Goal: Browse casually: Explore the website without a specific task or goal

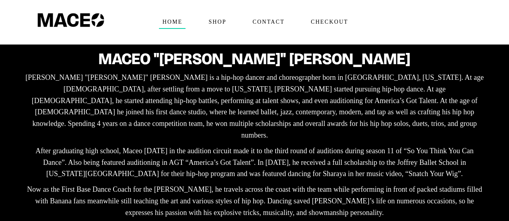
scroll to position [201, 0]
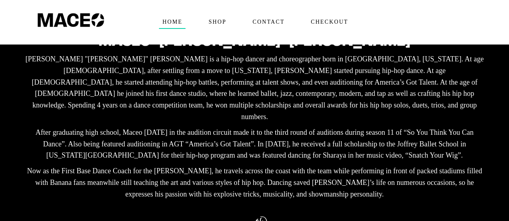
click at [162, 127] on p "After graduating high school, Maceo [DATE] in the audition circuit made it to t…" at bounding box center [254, 144] width 462 height 35
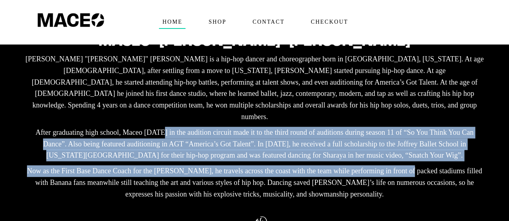
drag, startPoint x: 128, startPoint y: 109, endPoint x: 380, endPoint y: 146, distance: 255.1
click at [380, 146] on div "Maceo "[PERSON_NAME]" [PERSON_NAME] "[PERSON_NAME]" [PERSON_NAME] is a hip-hop …" at bounding box center [254, 112] width 462 height 185
click at [380, 166] on p "Now as the First Base Dance Coach for the [PERSON_NAME], he travels across the …" at bounding box center [254, 183] width 462 height 35
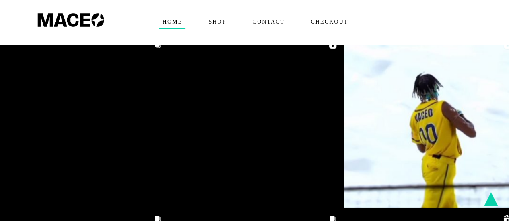
scroll to position [1367, 0]
